Goal: Task Accomplishment & Management: Manage account settings

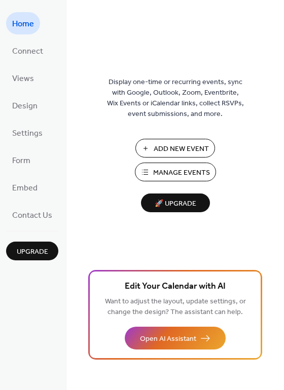
click at [151, 174] on button "Manage Events" at bounding box center [175, 172] width 81 height 19
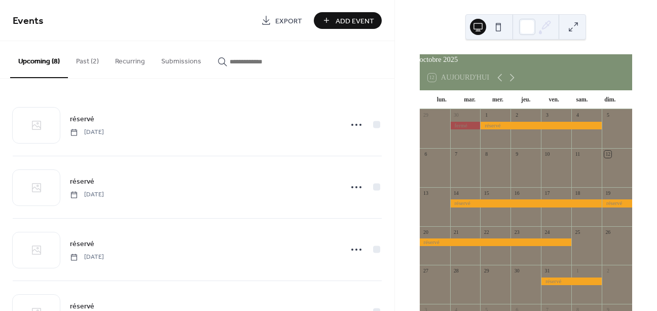
click at [94, 58] on button "Past (2)" at bounding box center [87, 59] width 39 height 36
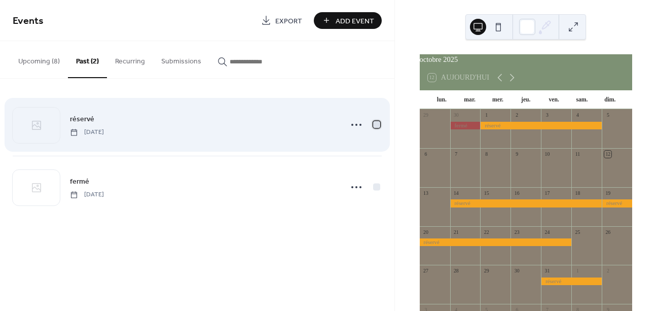
click at [376, 126] on div at bounding box center [376, 124] width 7 height 7
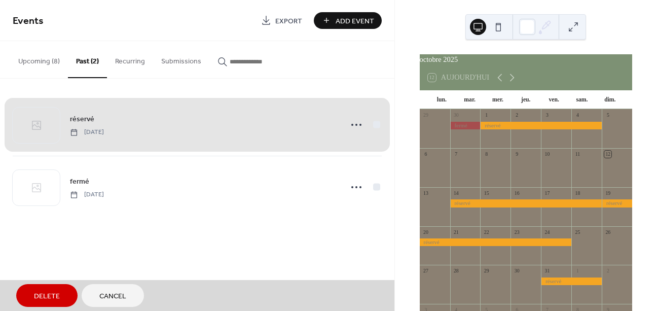
click at [64, 296] on button "Delete" at bounding box center [46, 295] width 61 height 23
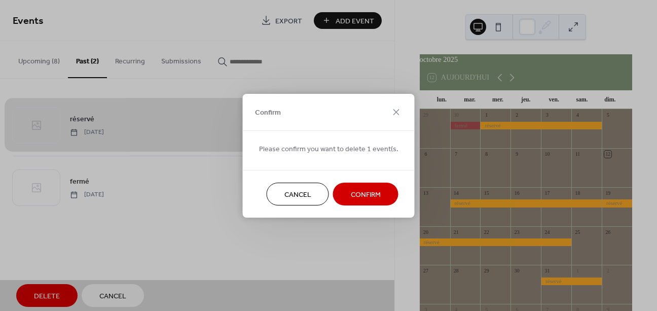
click at [357, 197] on span "Confirm" at bounding box center [366, 194] width 30 height 11
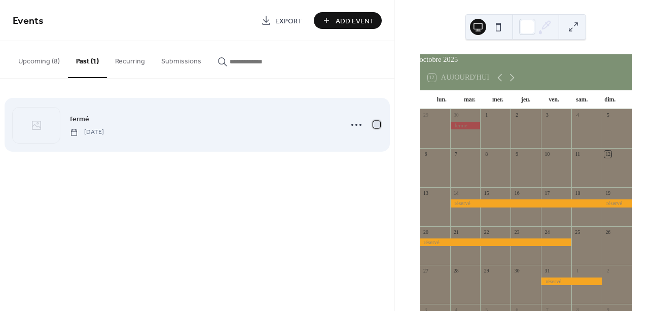
click at [376, 125] on div at bounding box center [376, 124] width 7 height 7
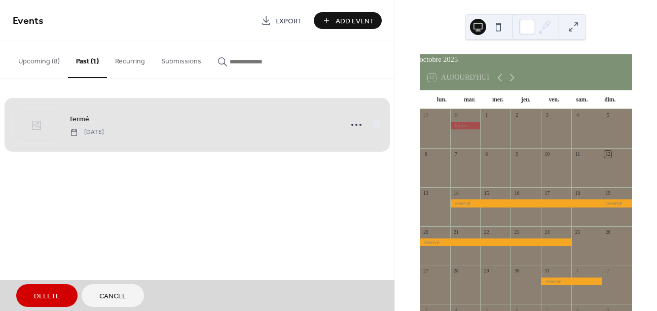
click at [51, 296] on span "Delete" at bounding box center [47, 296] width 26 height 11
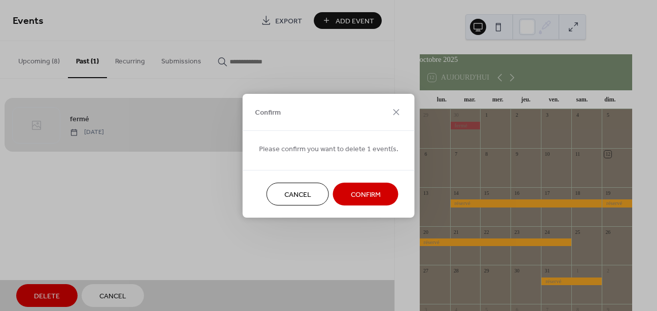
click at [360, 200] on span "Confirm" at bounding box center [366, 194] width 30 height 11
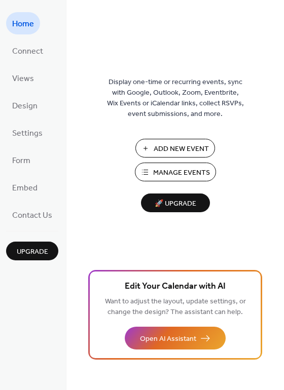
click at [177, 175] on span "Manage Events" at bounding box center [181, 173] width 57 height 11
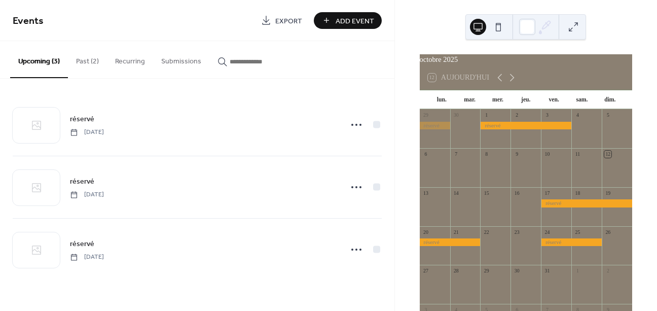
click at [93, 61] on button "Past (2)" at bounding box center [87, 59] width 39 height 36
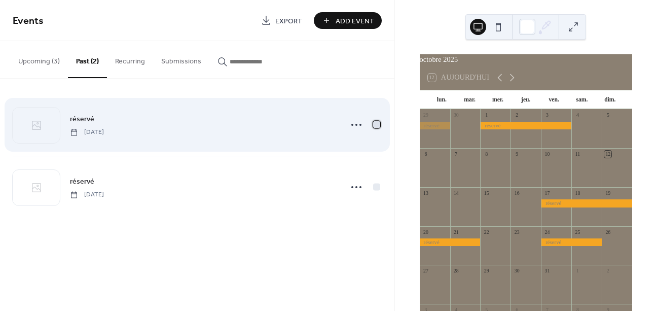
click at [379, 124] on div at bounding box center [376, 124] width 7 height 7
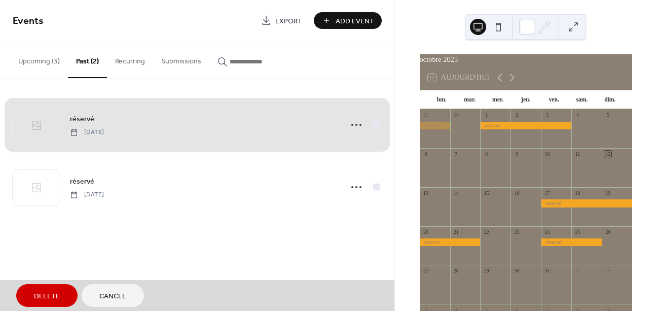
click at [59, 295] on button "Delete" at bounding box center [46, 295] width 61 height 23
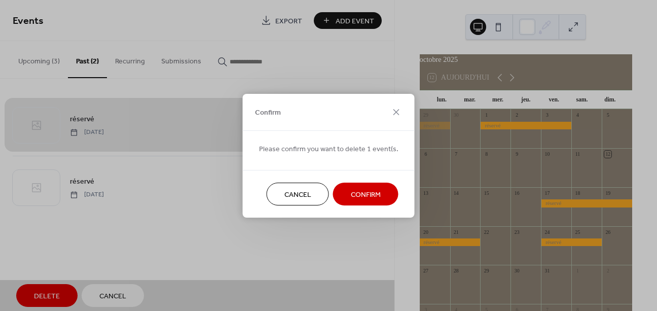
click at [355, 193] on span "Confirm" at bounding box center [366, 194] width 30 height 11
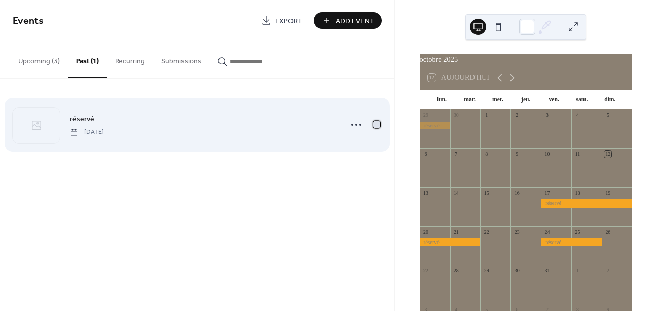
click at [377, 127] on div at bounding box center [376, 124] width 7 height 7
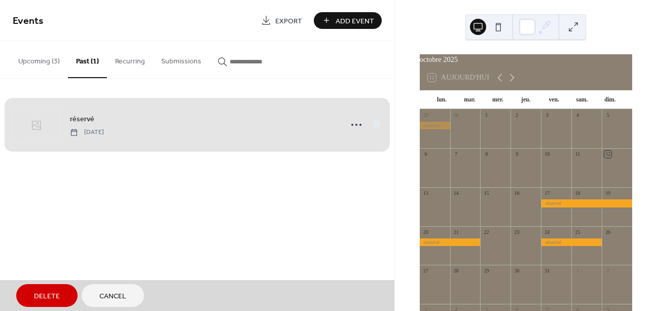
click at [49, 296] on span "Delete" at bounding box center [47, 296] width 26 height 11
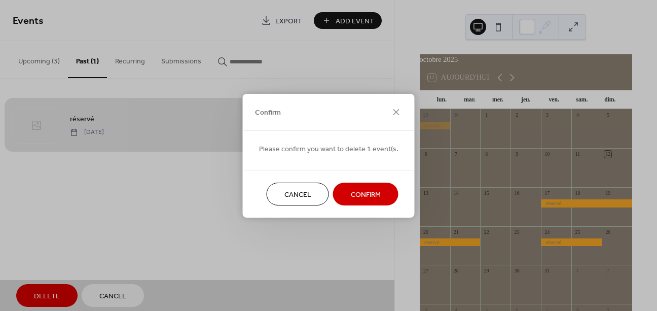
click at [369, 193] on span "Confirm" at bounding box center [366, 194] width 30 height 11
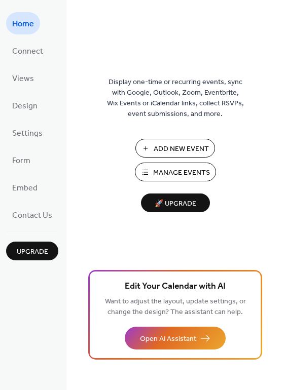
click at [177, 172] on span "Manage Events" at bounding box center [181, 173] width 57 height 11
click at [179, 175] on span "Manage Events" at bounding box center [181, 173] width 57 height 11
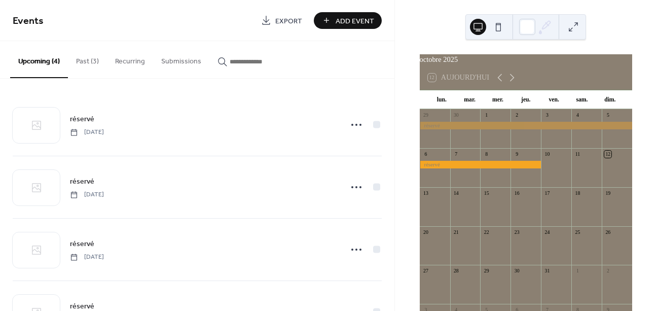
click at [88, 63] on button "Past (3)" at bounding box center [87, 59] width 39 height 36
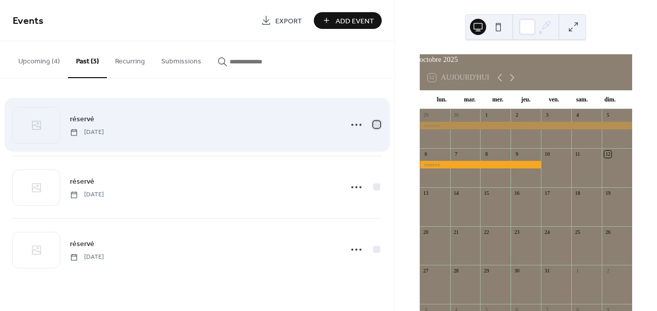
click at [379, 125] on div at bounding box center [376, 124] width 7 height 7
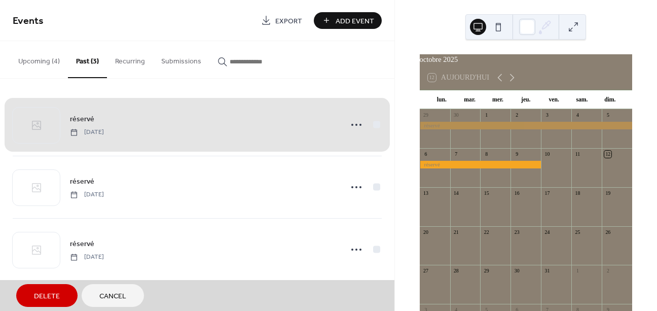
click at [31, 300] on button "Delete" at bounding box center [46, 295] width 61 height 23
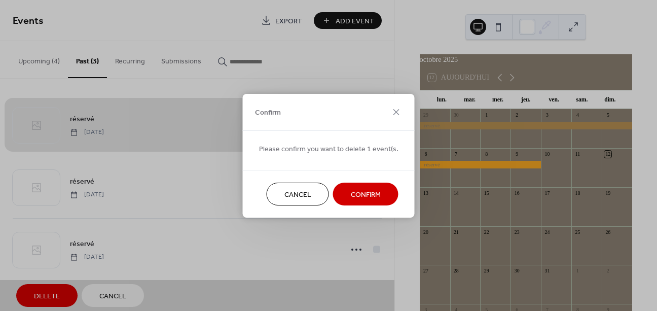
click at [381, 192] on button "Confirm" at bounding box center [365, 193] width 65 height 23
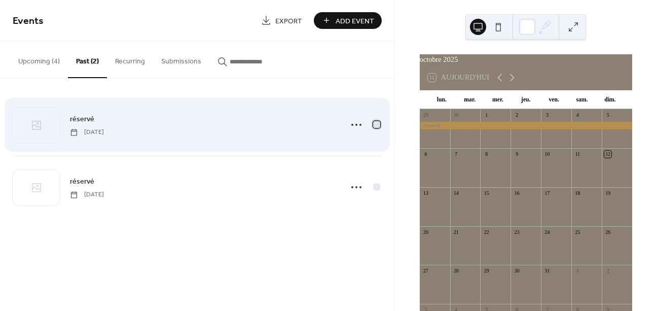
click at [376, 122] on div at bounding box center [376, 124] width 7 height 7
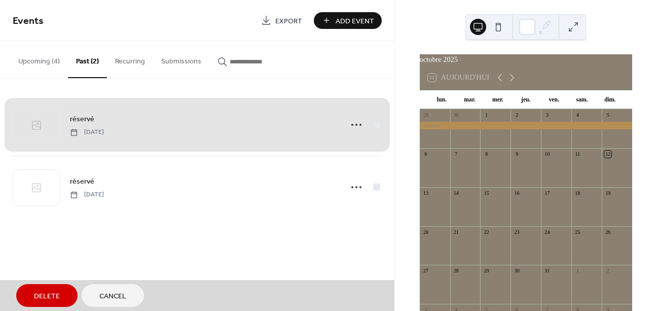
click at [43, 295] on span "Delete" at bounding box center [47, 296] width 26 height 11
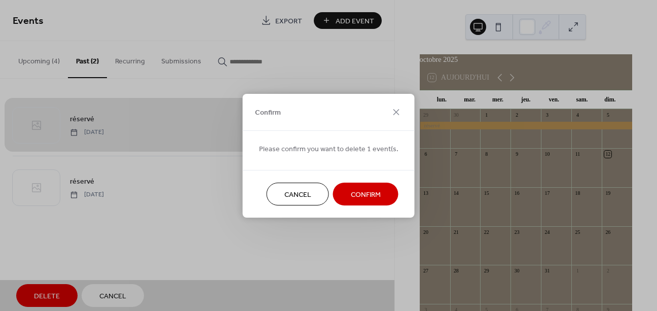
click at [353, 191] on span "Confirm" at bounding box center [366, 194] width 30 height 11
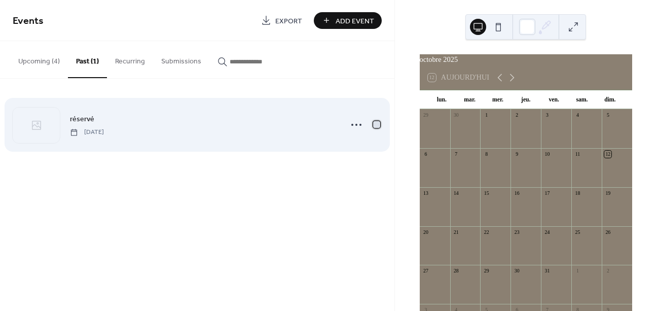
click at [377, 126] on div at bounding box center [376, 124] width 7 height 7
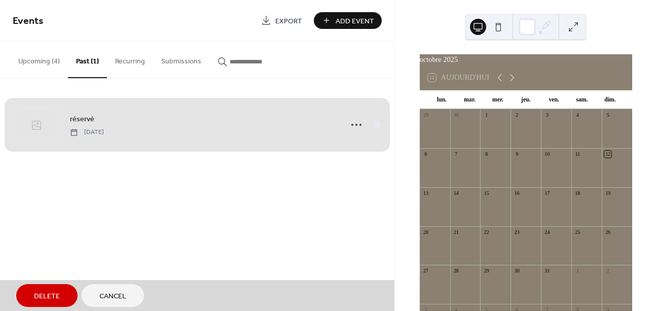
click at [57, 294] on span "Delete" at bounding box center [47, 296] width 26 height 11
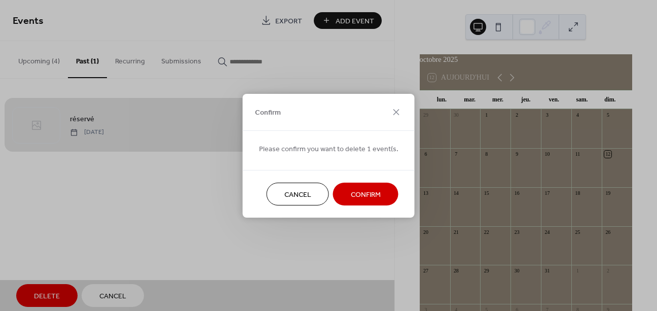
click at [354, 198] on span "Confirm" at bounding box center [366, 194] width 30 height 11
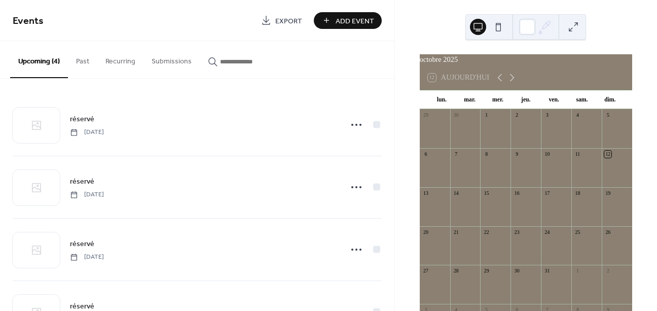
click at [349, 21] on span "Add Event" at bounding box center [354, 21] width 39 height 11
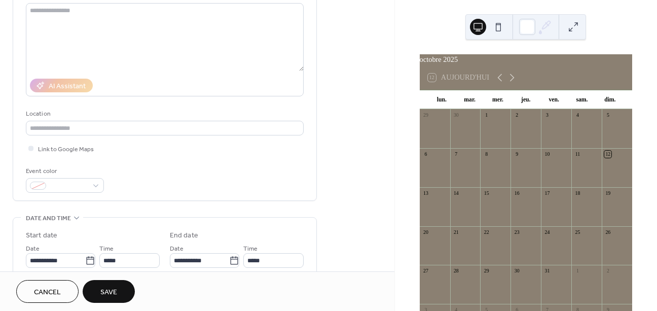
scroll to position [123, 0]
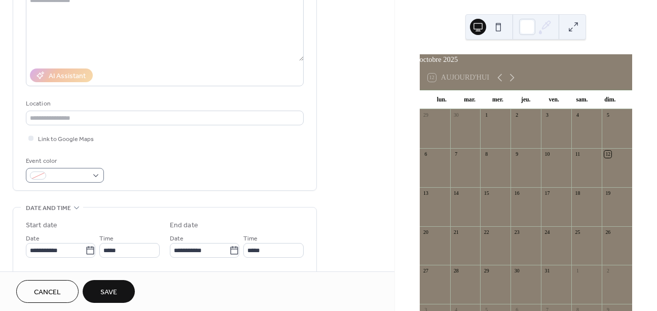
type input "*******"
click at [69, 177] on span at bounding box center [68, 176] width 37 height 11
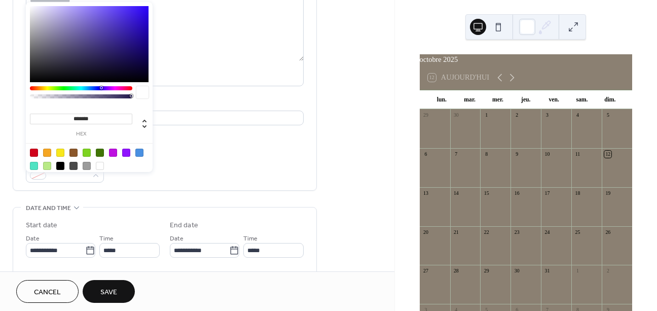
click at [48, 149] on div at bounding box center [47, 152] width 8 height 8
type input "*******"
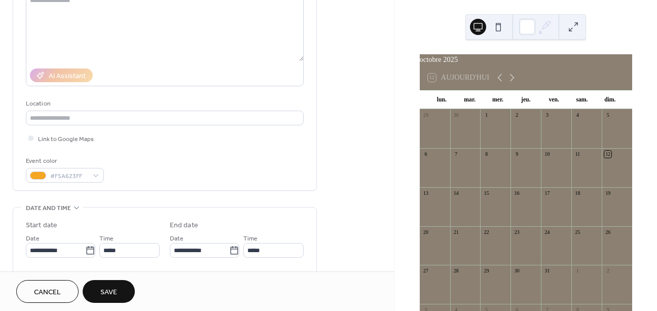
click at [178, 182] on div "Event color #F5A623FF" at bounding box center [165, 169] width 278 height 27
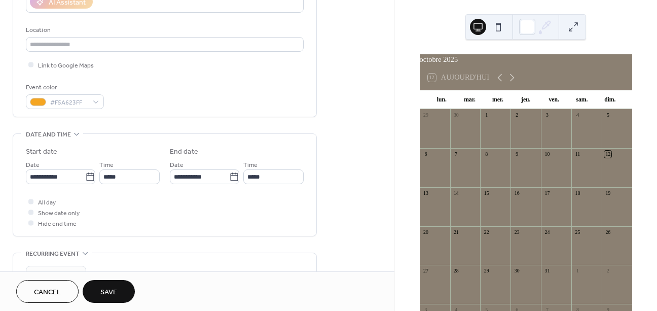
scroll to position [242, 0]
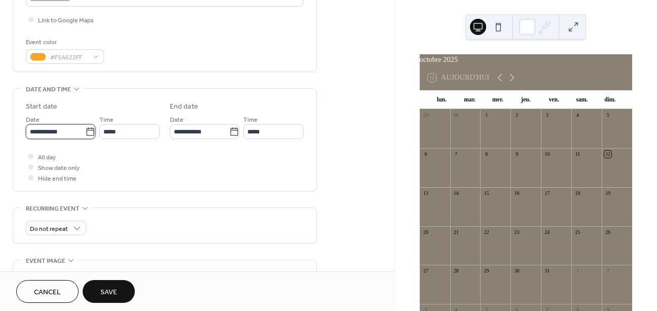
click at [76, 136] on input "**********" at bounding box center [55, 131] width 59 height 15
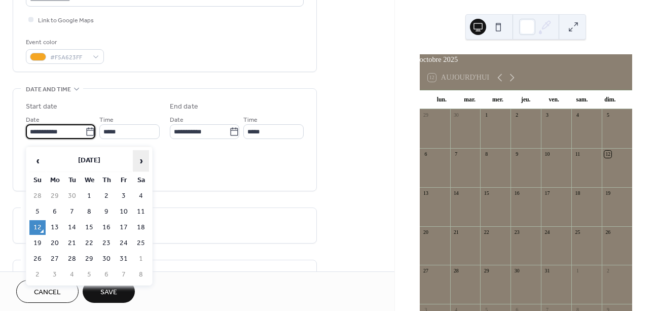
click at [139, 161] on span "›" at bounding box center [140, 160] width 15 height 20
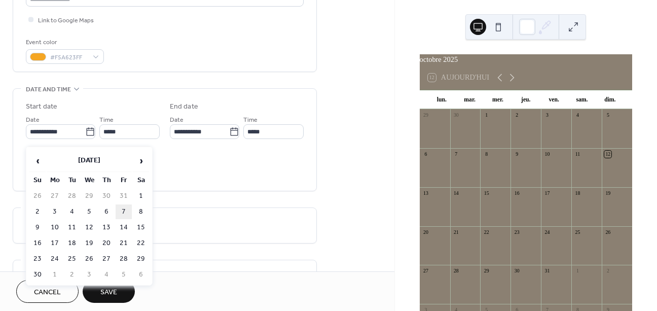
click at [129, 209] on td "7" at bounding box center [124, 211] width 16 height 15
type input "**********"
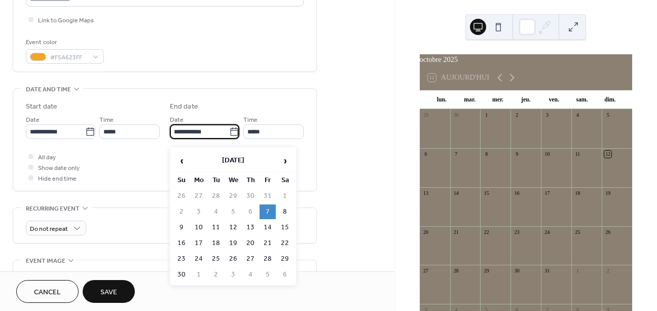
click at [196, 139] on input "**********" at bounding box center [199, 131] width 59 height 15
click at [202, 228] on td "10" at bounding box center [198, 227] width 16 height 15
type input "**********"
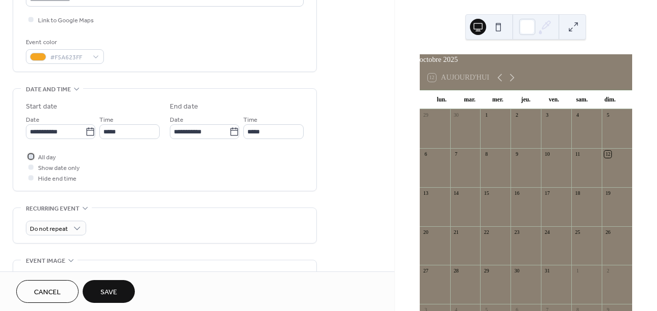
click at [50, 163] on span "All day" at bounding box center [47, 157] width 18 height 11
click at [103, 288] on span "Save" at bounding box center [108, 292] width 17 height 11
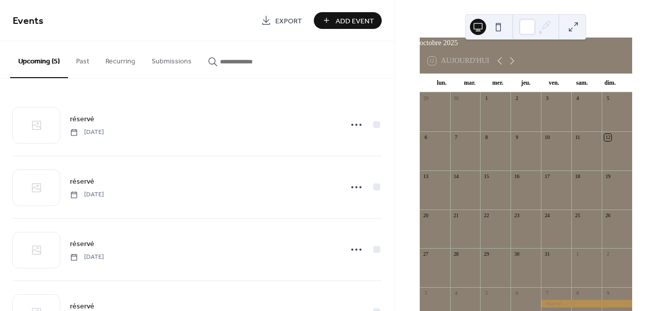
scroll to position [11, 0]
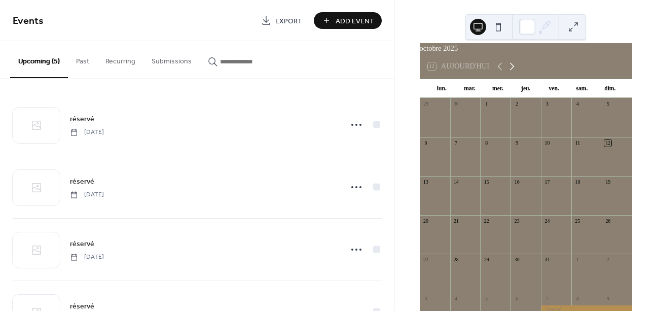
click at [515, 71] on icon at bounding box center [512, 66] width 12 height 12
